Goal: Navigation & Orientation: Go to known website

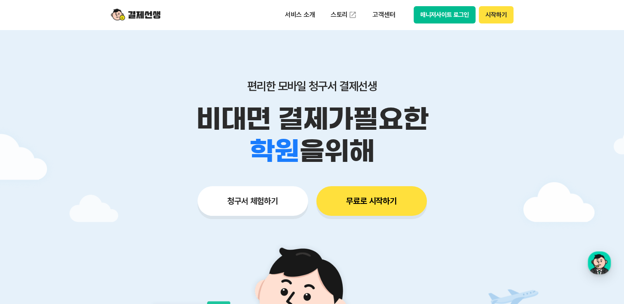
click at [453, 9] on button "매니저사이트 로그인" at bounding box center [445, 14] width 62 height 17
click at [493, 15] on button "시작하기" at bounding box center [496, 14] width 34 height 17
